Goal: Information Seeking & Learning: Learn about a topic

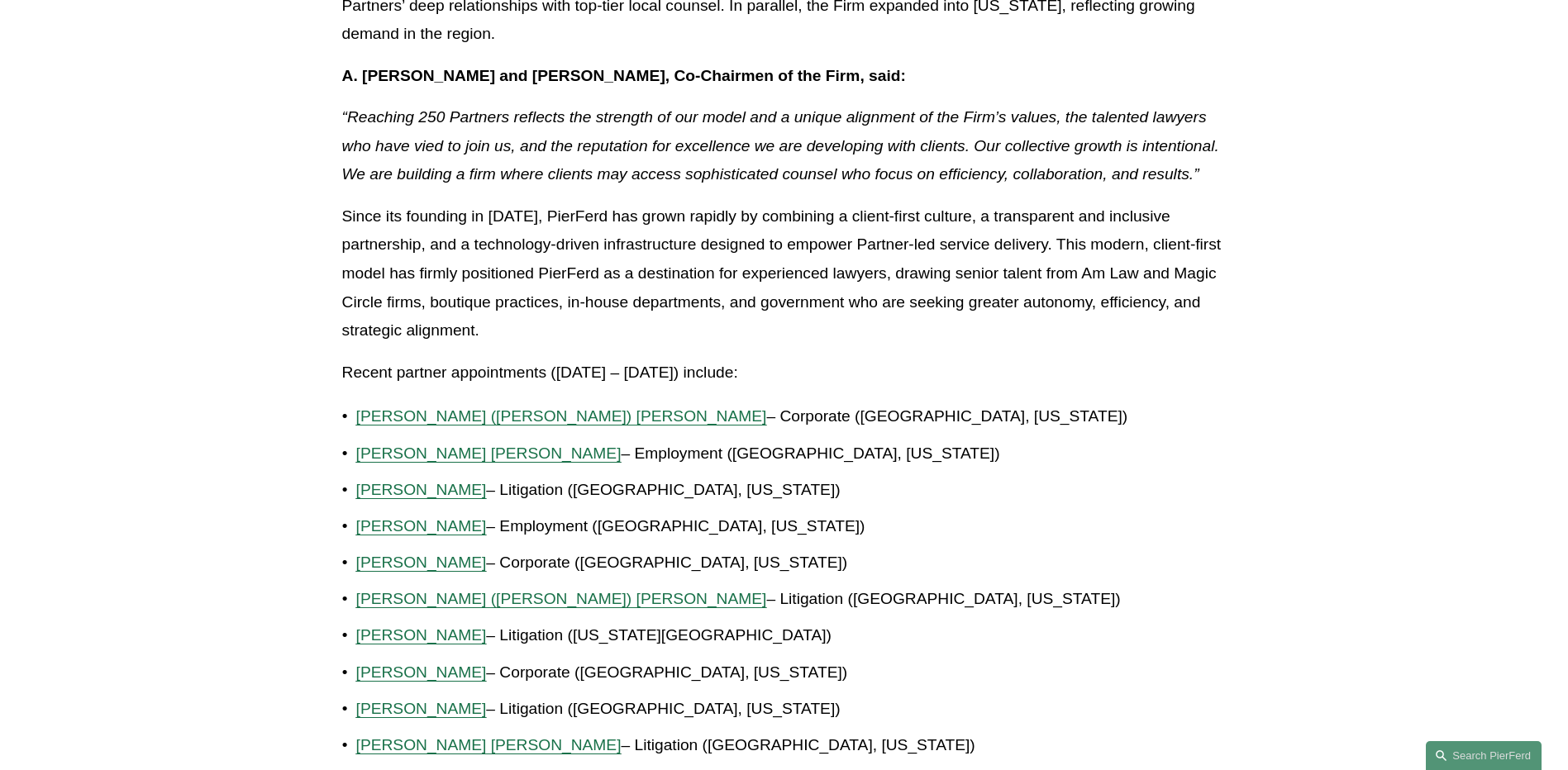
click at [1178, 569] on p "[PERSON_NAME] – Corporate ([GEOGRAPHIC_DATA], [US_STATE])" at bounding box center [791, 563] width 871 height 29
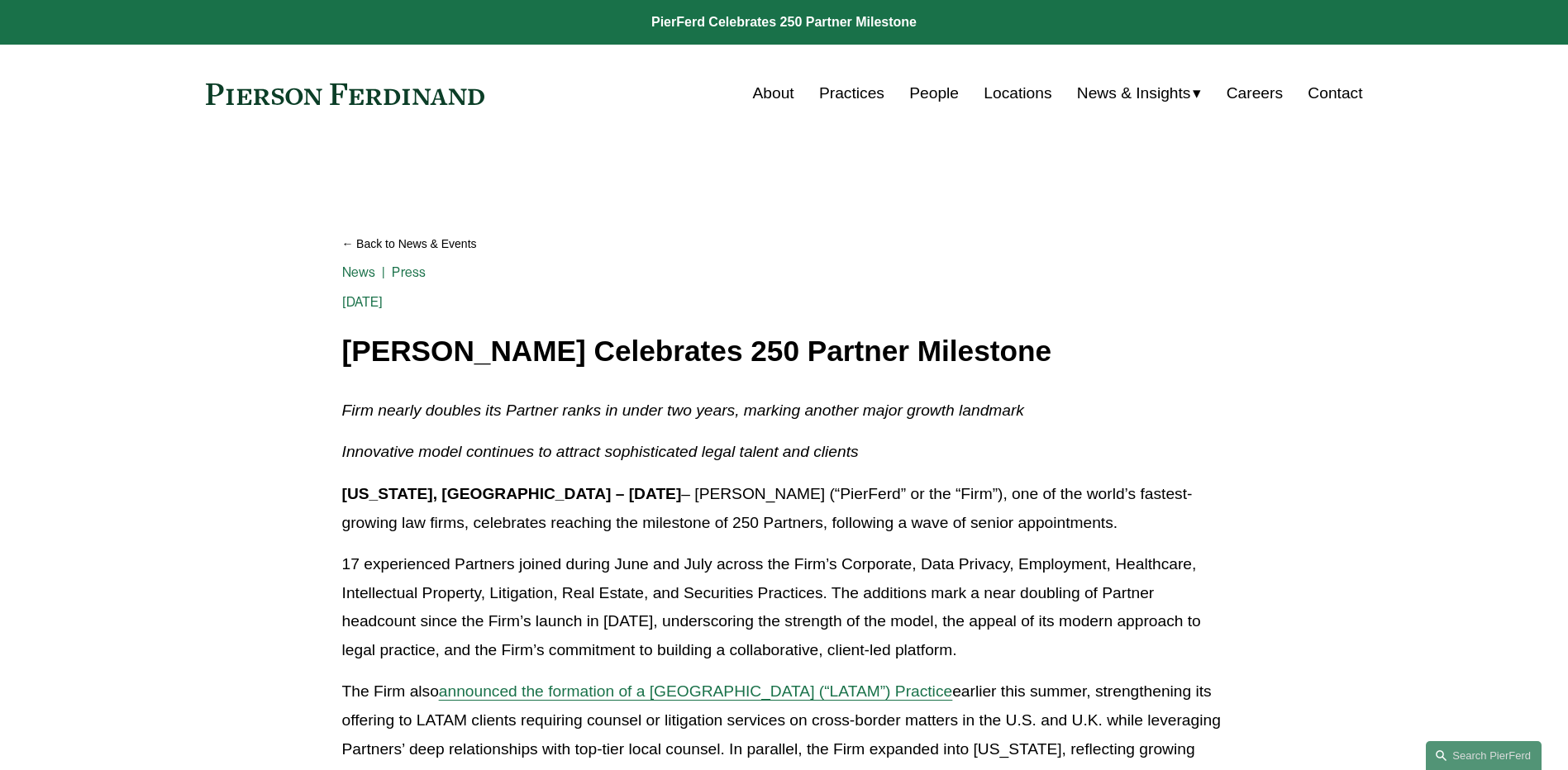
click at [868, 366] on h1 "[PERSON_NAME] Celebrates 250 Partner Milestone" at bounding box center [784, 352] width 884 height 32
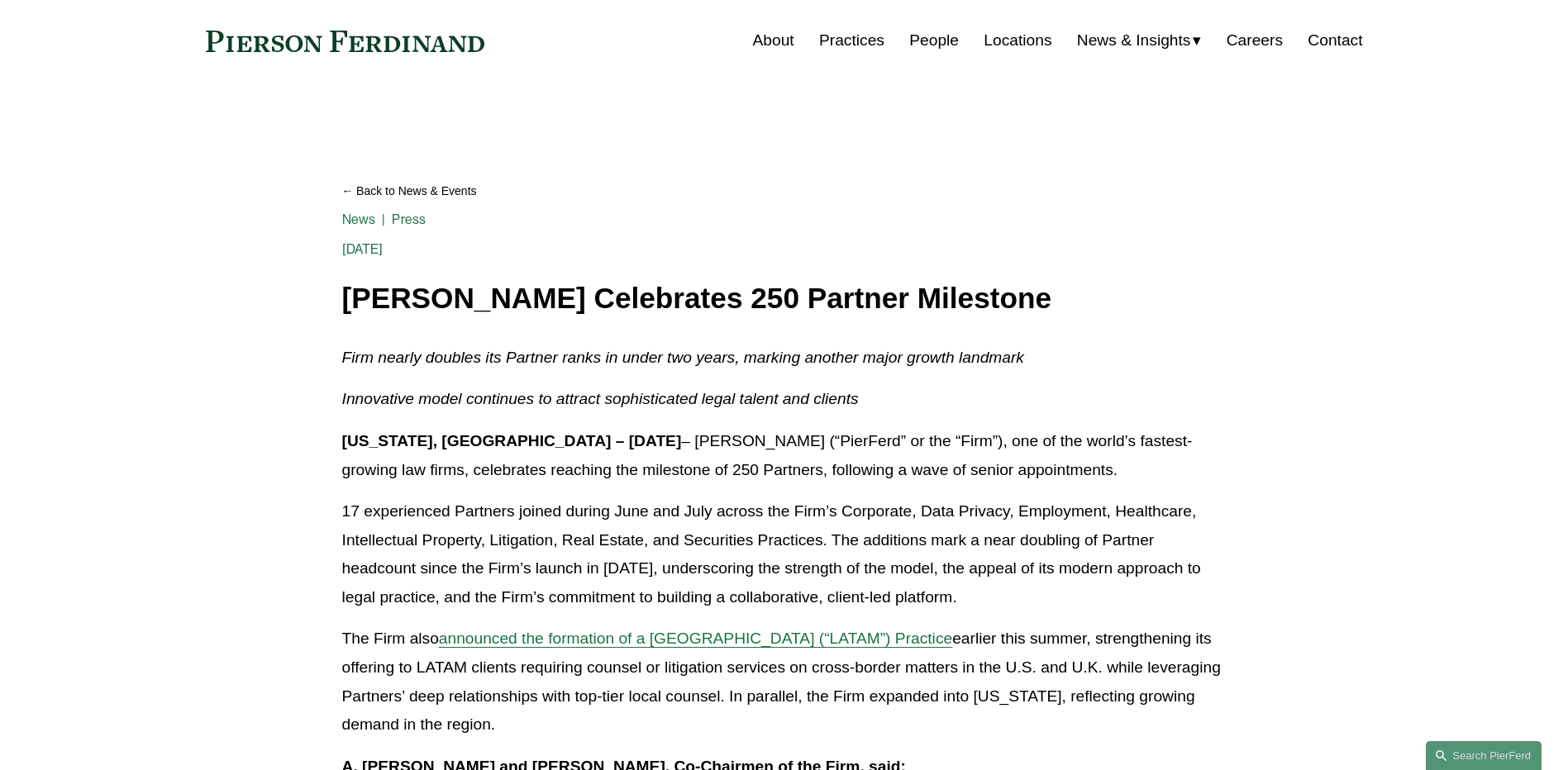
scroll to position [83, 0]
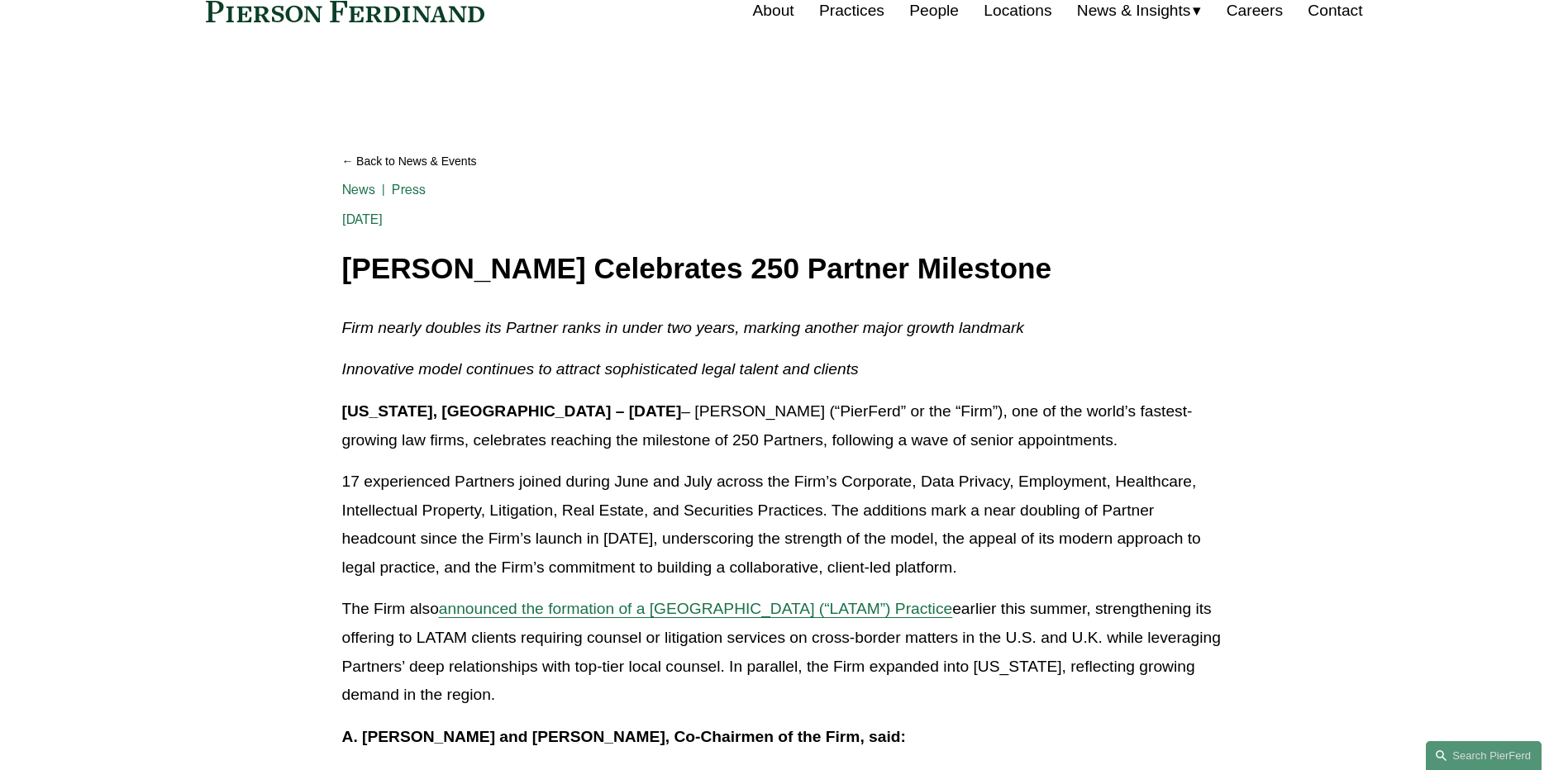
click at [734, 377] on em "Innovative model continues to attract sophisticated legal talent and clients" at bounding box center [600, 369] width 516 height 17
click at [737, 377] on em "Innovative model continues to attract sophisticated legal talent and clients" at bounding box center [600, 369] width 516 height 17
drag, startPoint x: 737, startPoint y: 368, endPoint x: 693, endPoint y: 364, distance: 44.2
click at [693, 364] on em "Innovative model continues to attract sophisticated legal talent and clients" at bounding box center [600, 369] width 516 height 17
drag, startPoint x: 693, startPoint y: 364, endPoint x: 759, endPoint y: 377, distance: 67.3
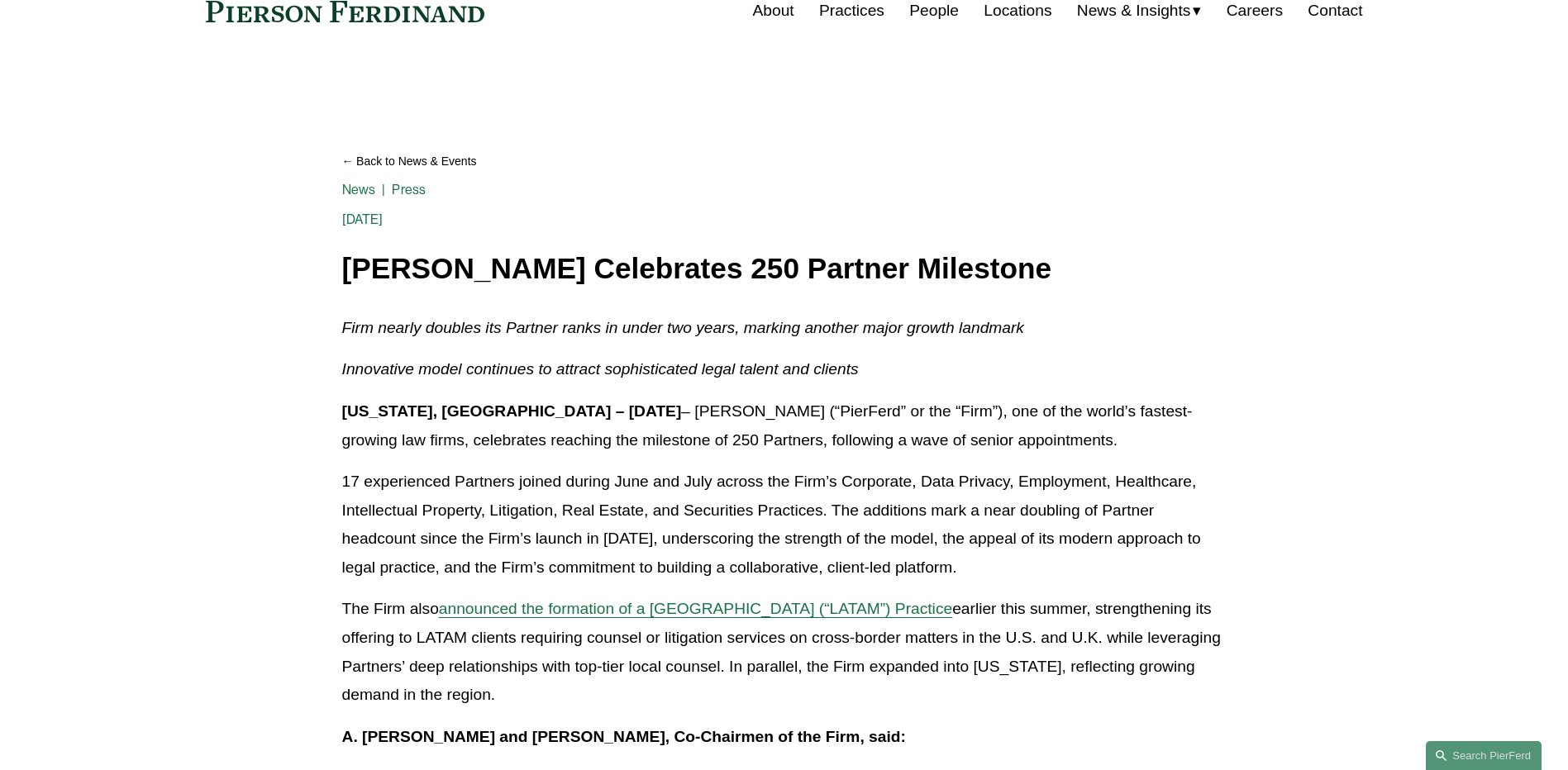
click at [759, 377] on em "Innovative model continues to attract sophisticated legal talent and clients" at bounding box center [600, 369] width 516 height 17
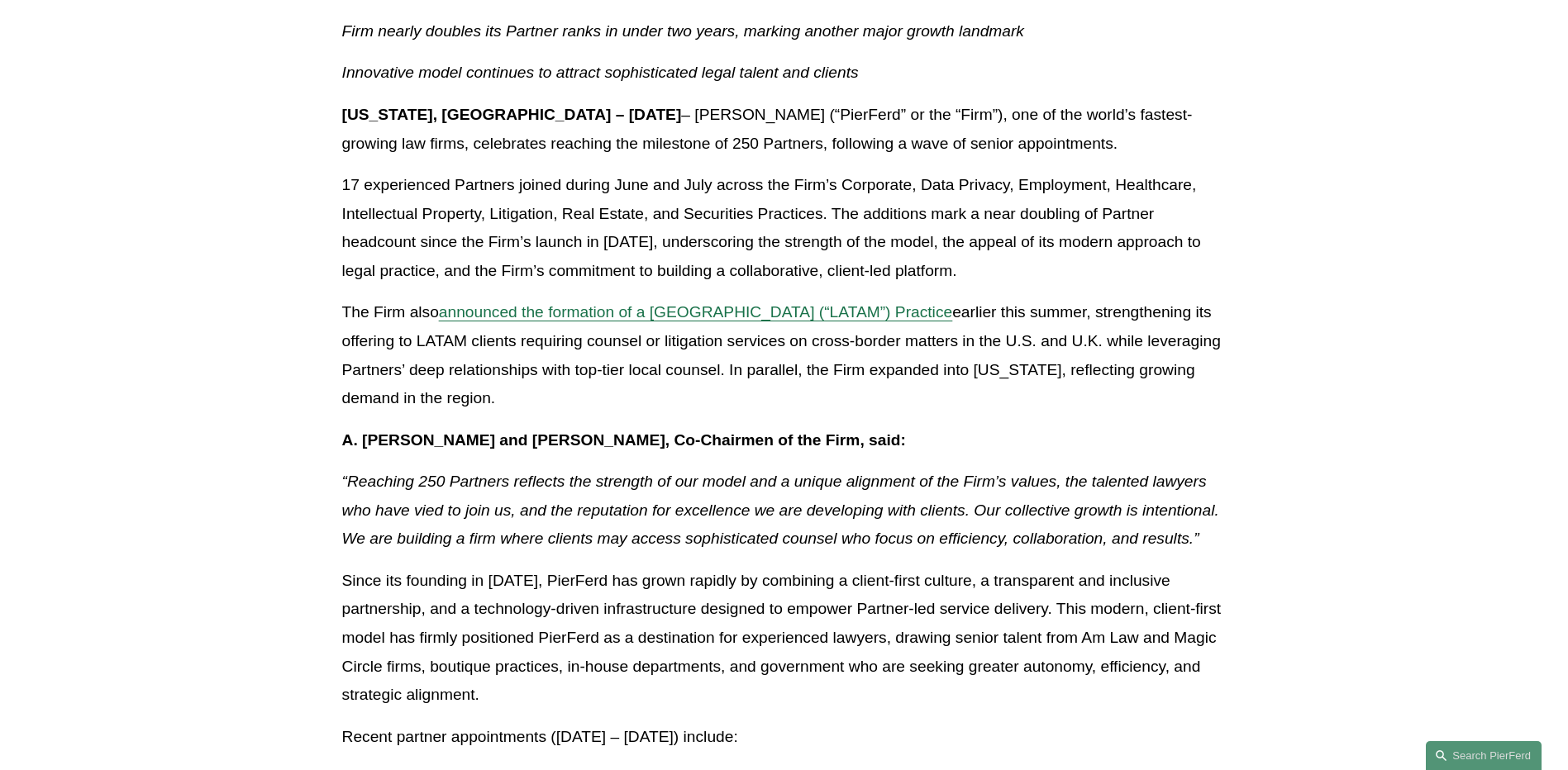
scroll to position [413, 0]
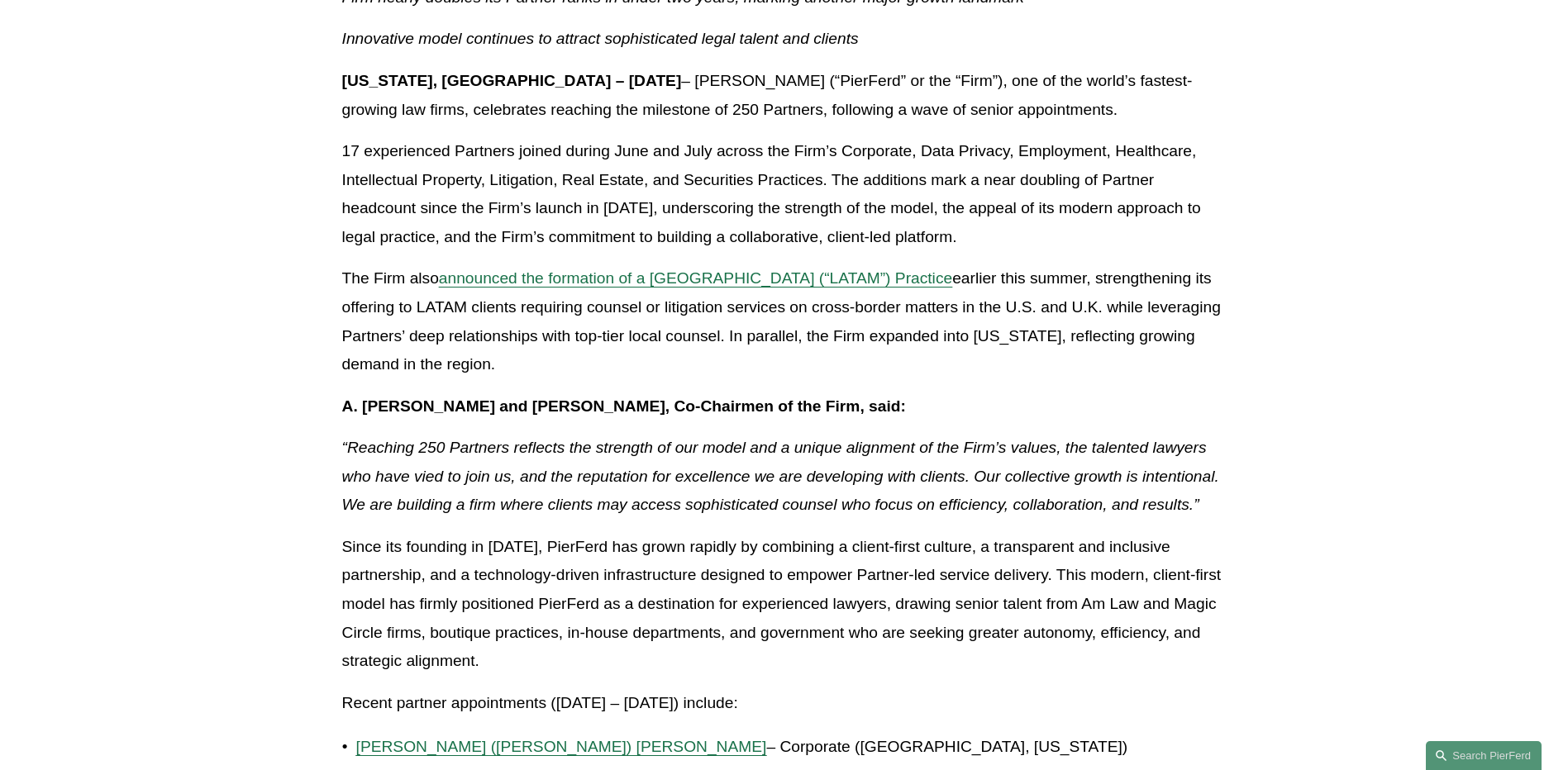
click at [713, 195] on p "17 experienced Partners joined during June and July across the Firm’s Corporate…" at bounding box center [784, 195] width 884 height 114
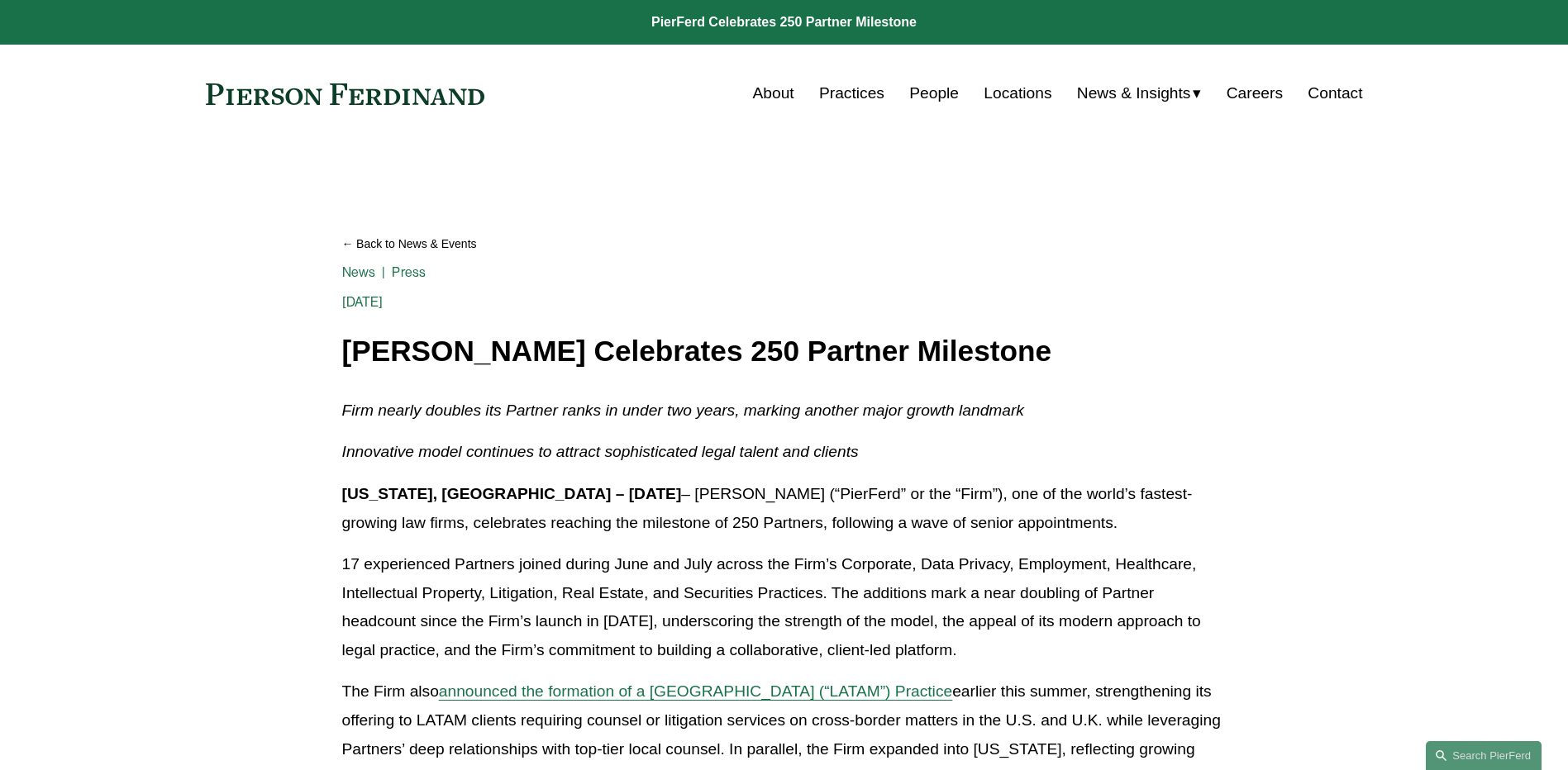
click at [1212, 576] on p "17 experienced Partners joined during June and July across the Firm’s Corporate…" at bounding box center [784, 608] width 884 height 114
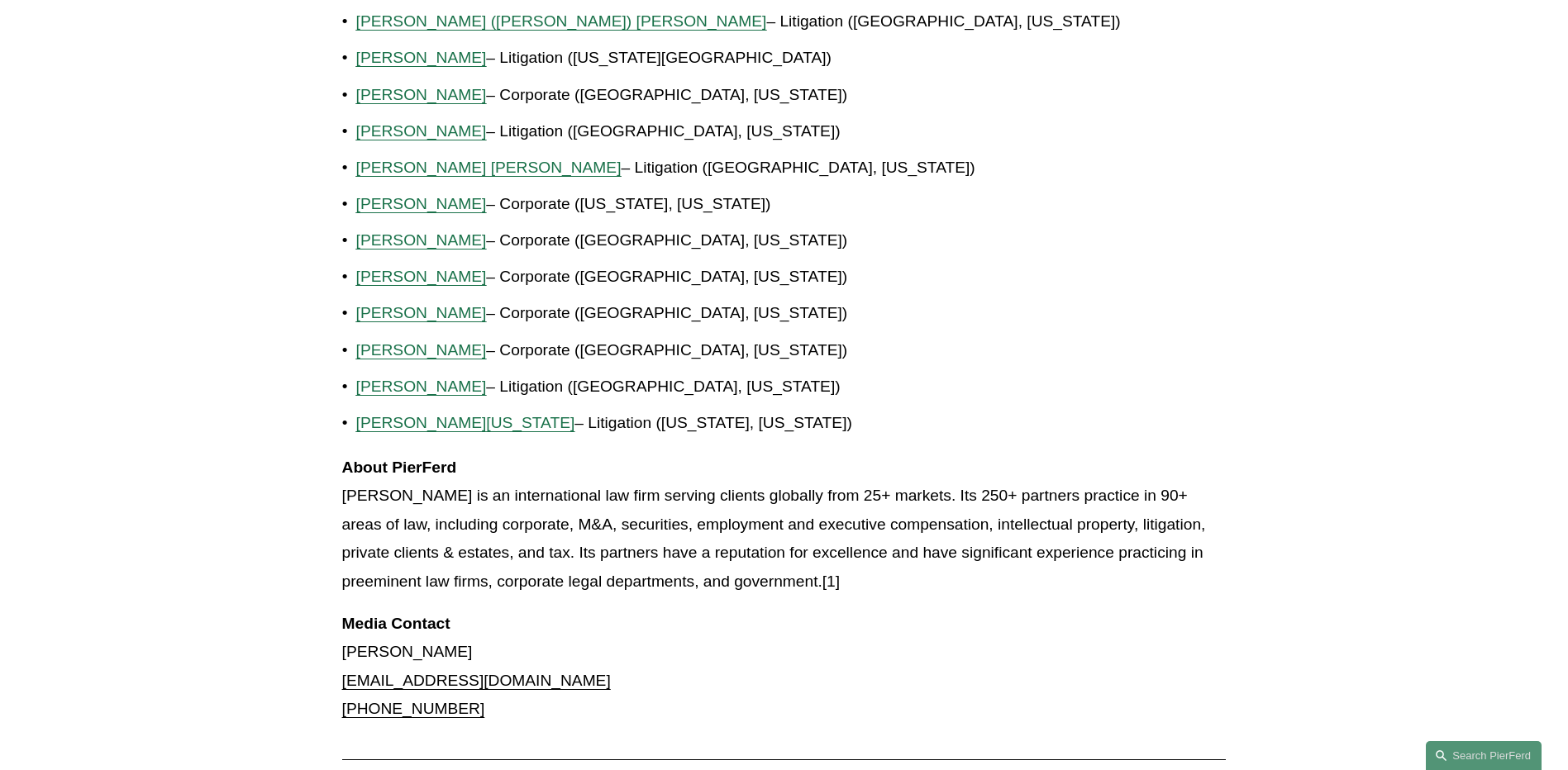
scroll to position [1322, 0]
click at [834, 577] on p "About PierFerd [PERSON_NAME] LLP is an international law firm serving clients g…" at bounding box center [784, 525] width 884 height 143
drag, startPoint x: 861, startPoint y: 590, endPoint x: 327, endPoint y: 491, distance: 543.1
click at [886, 588] on p "About PierFerd [PERSON_NAME] LLP is an international law firm serving clients g…" at bounding box center [784, 525] width 884 height 143
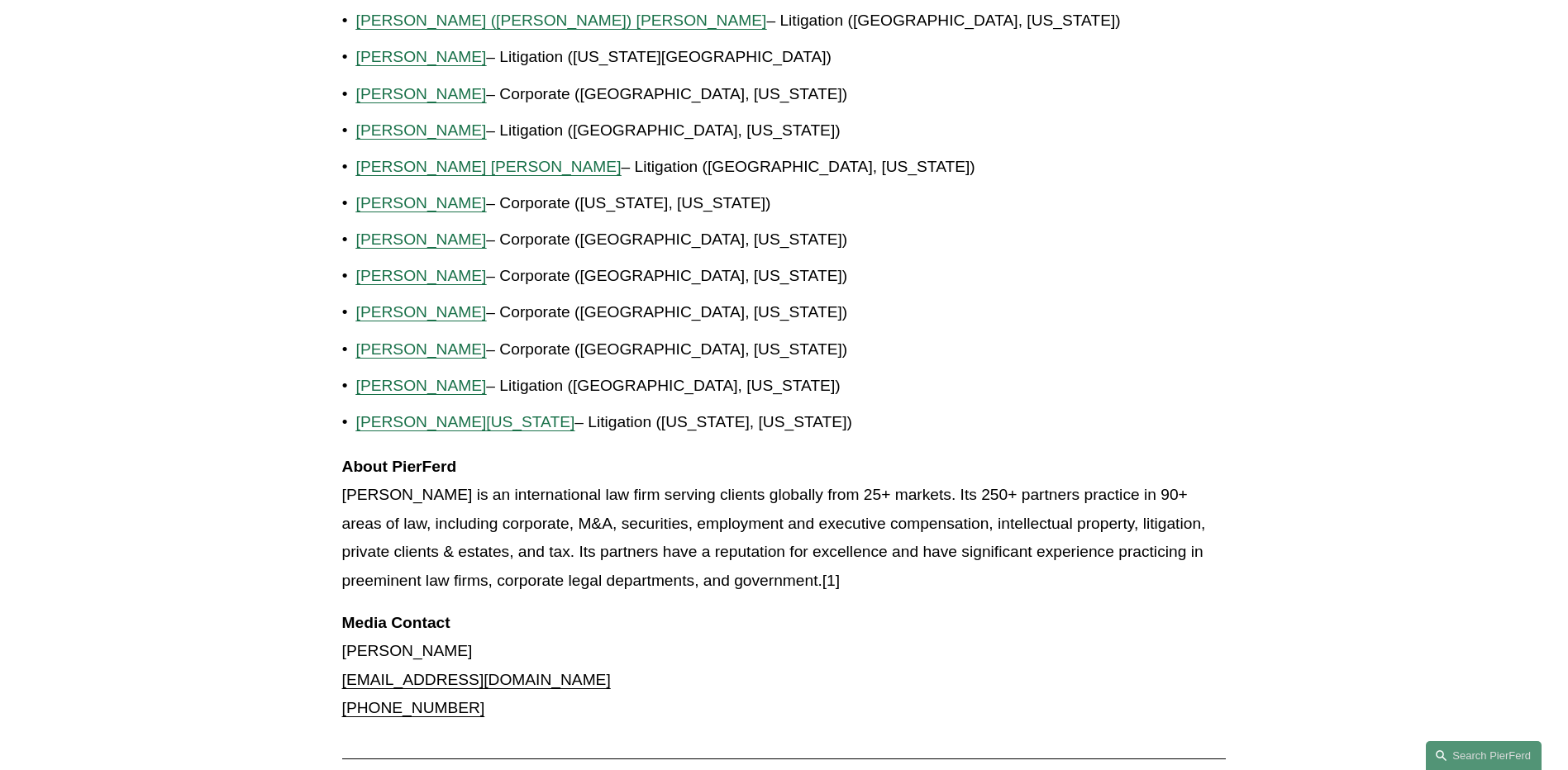
click at [886, 591] on p "About PierFerd [PERSON_NAME] LLP is an international law firm serving clients g…" at bounding box center [784, 525] width 884 height 143
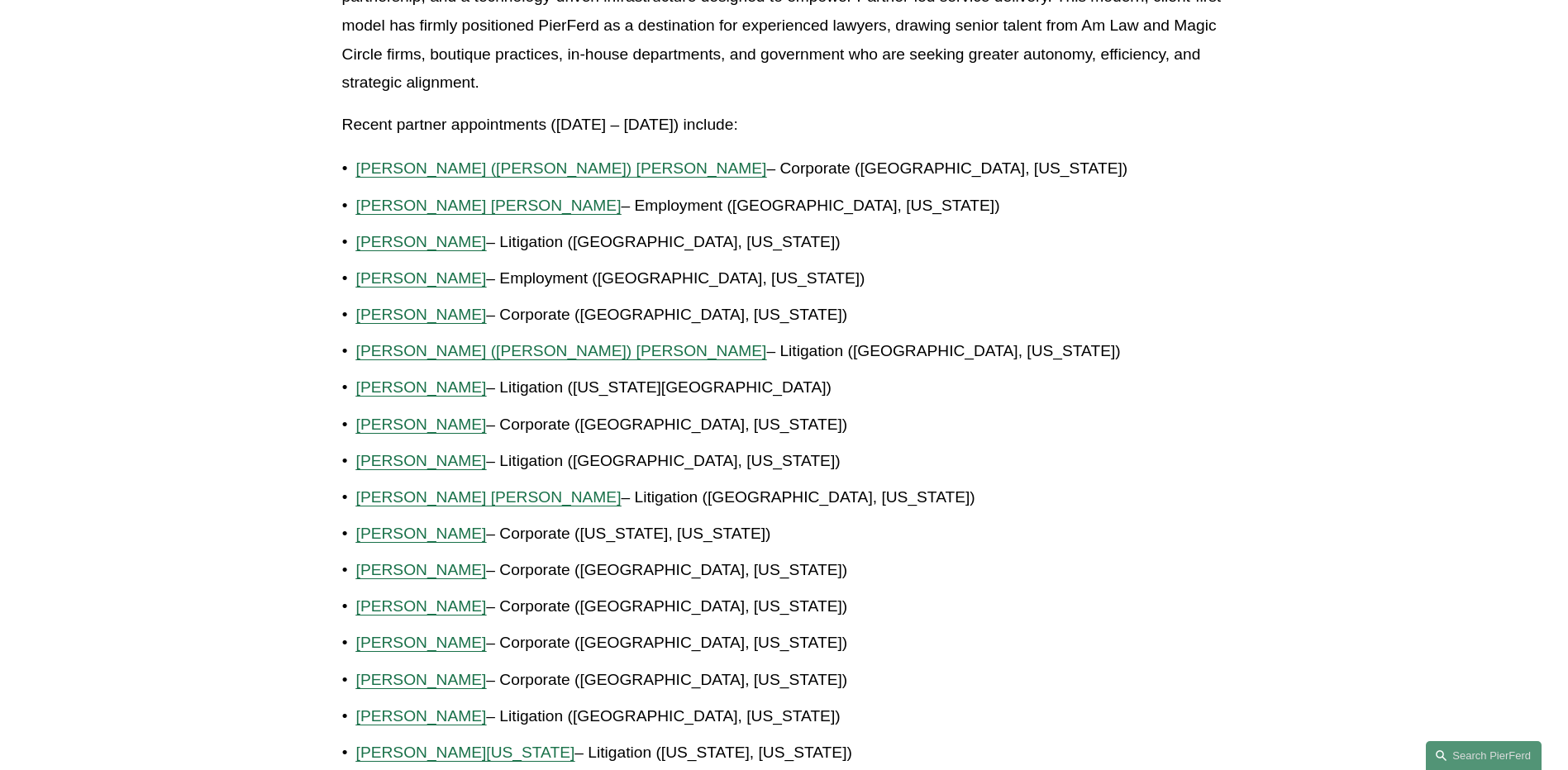
scroll to position [744, 0]
